Goal: Transaction & Acquisition: Register for event/course

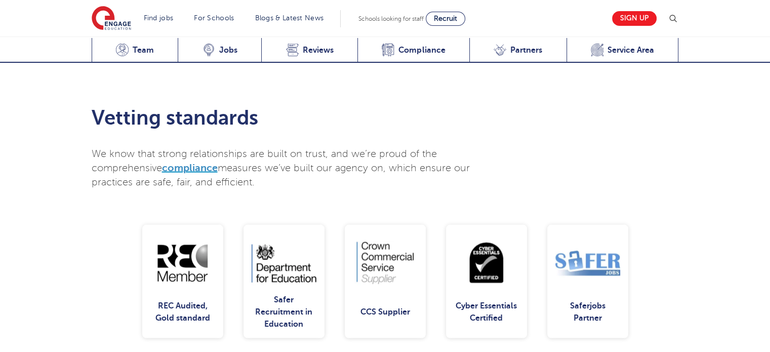
scroll to position [1928, 0]
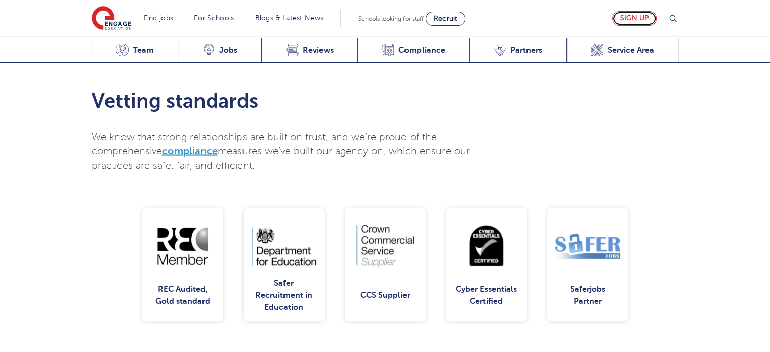
click at [636, 20] on link "Sign up" at bounding box center [634, 18] width 45 height 15
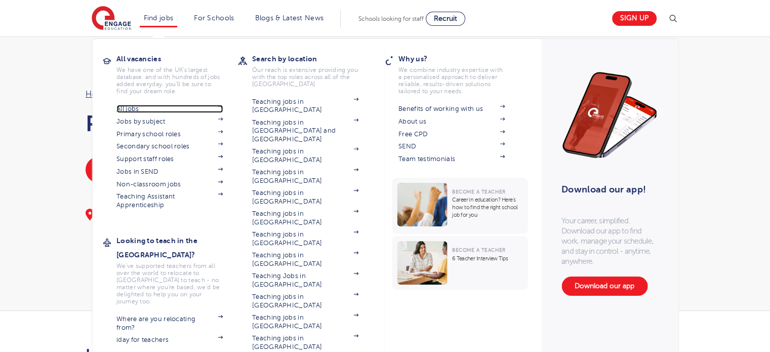
click at [154, 110] on link "All jobs" at bounding box center [169, 109] width 106 height 8
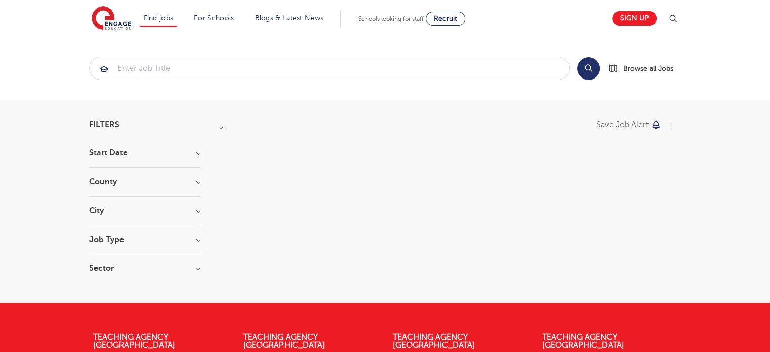
click at [178, 174] on section "Start Date County City Job Type Sector" at bounding box center [144, 216] width 111 height 134
click at [200, 178] on h3 "County" at bounding box center [144, 182] width 111 height 8
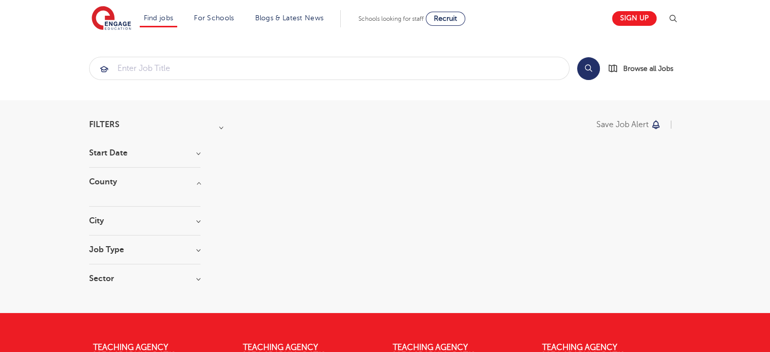
click at [200, 178] on h3 "County" at bounding box center [144, 182] width 111 height 8
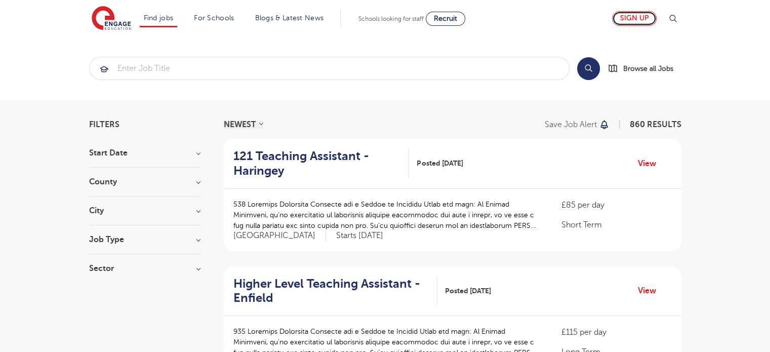
click at [630, 15] on link "Sign up" at bounding box center [634, 18] width 45 height 15
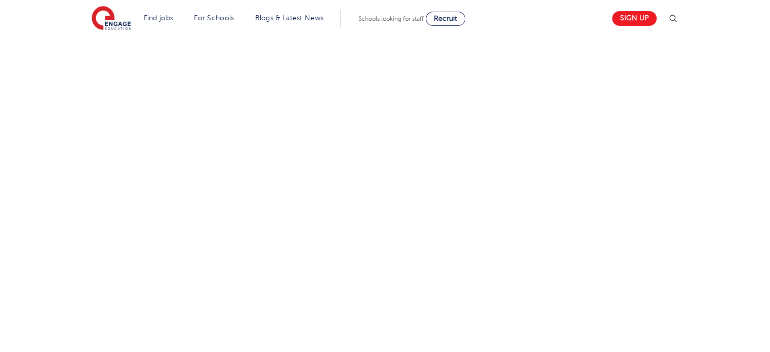
scroll to position [650, 0]
click at [549, 258] on div "Let us know more about you!" at bounding box center [385, 11] width 614 height 630
